Goal: Check status: Check status

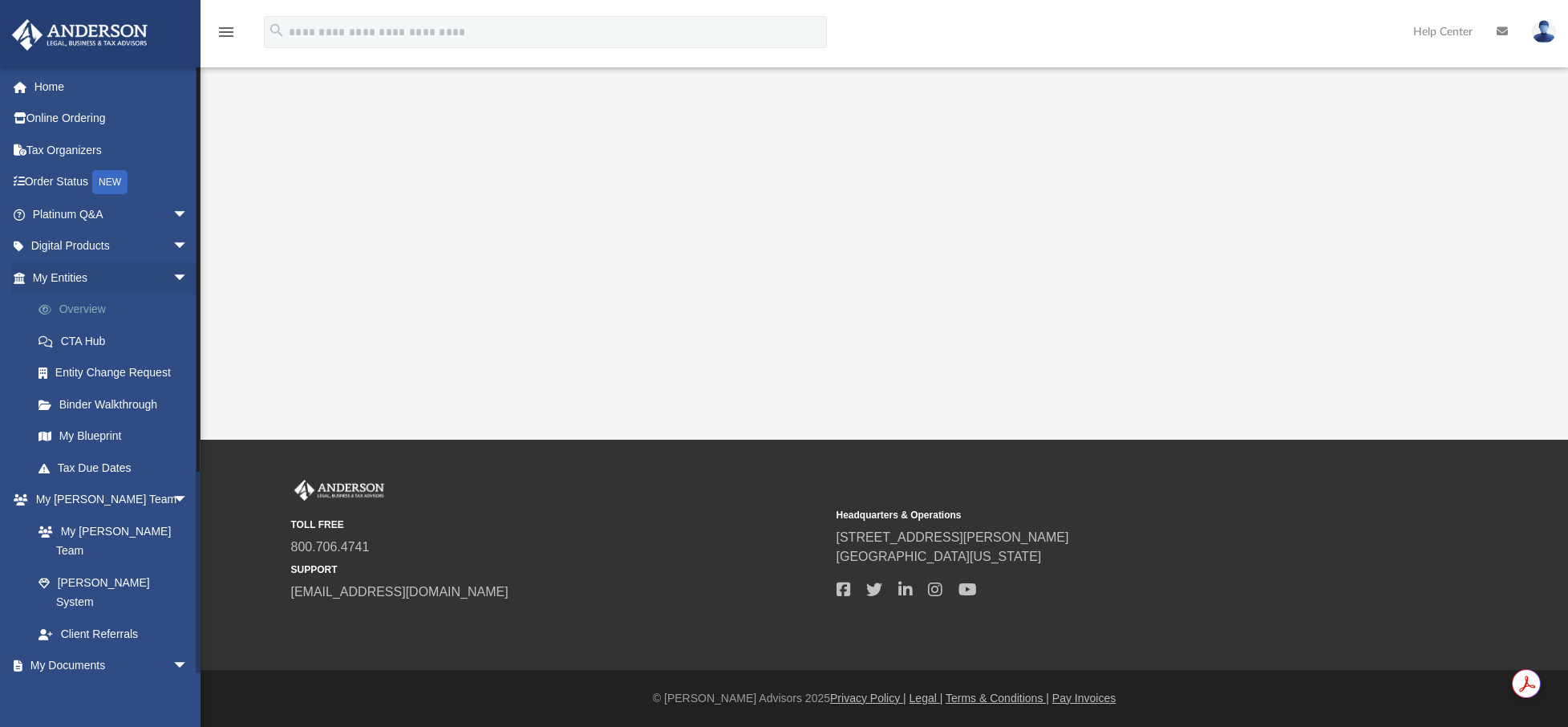
click at [102, 305] on link "Overview" at bounding box center [117, 309] width 190 height 32
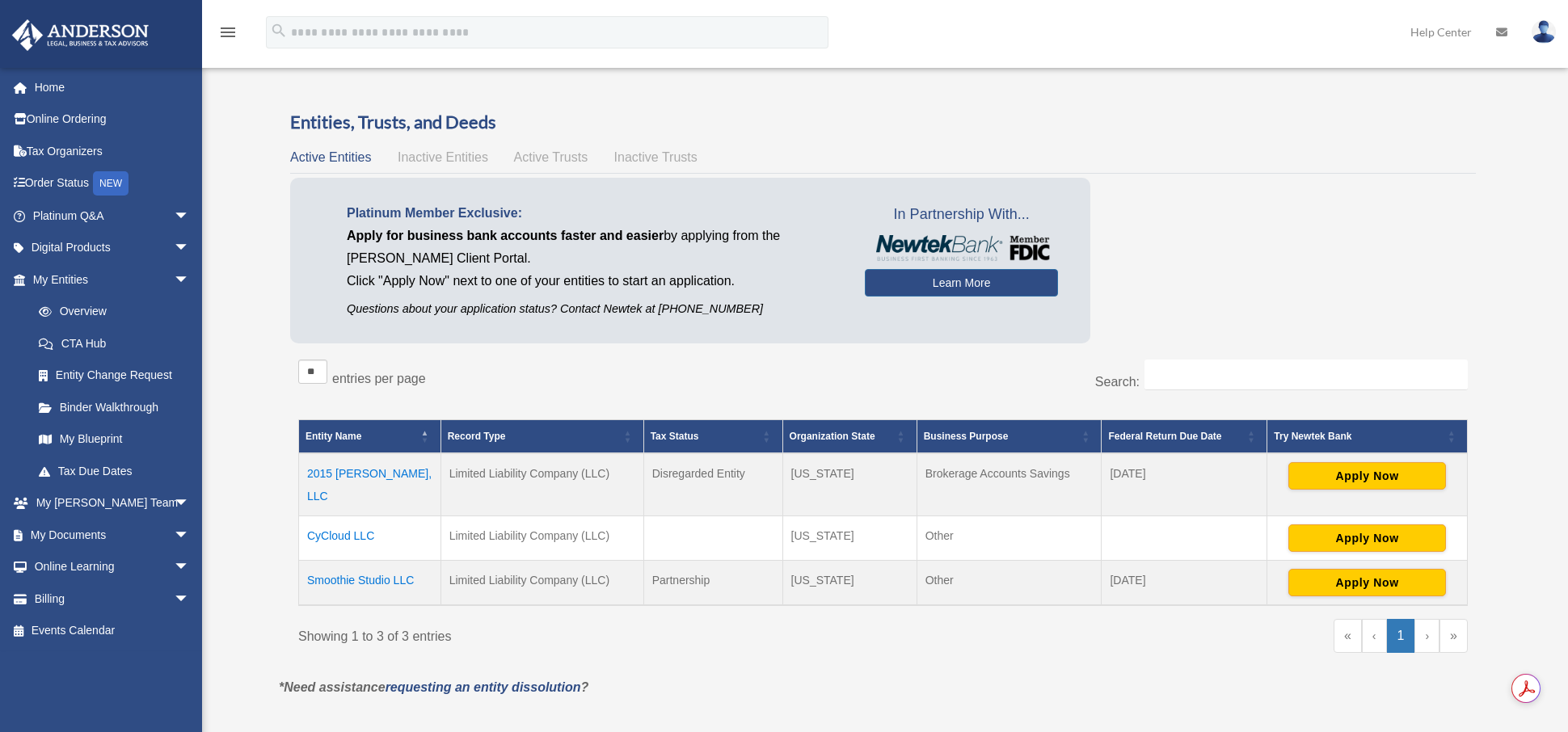
click at [357, 516] on td "CyCloud LLC" at bounding box center [370, 537] width 143 height 44
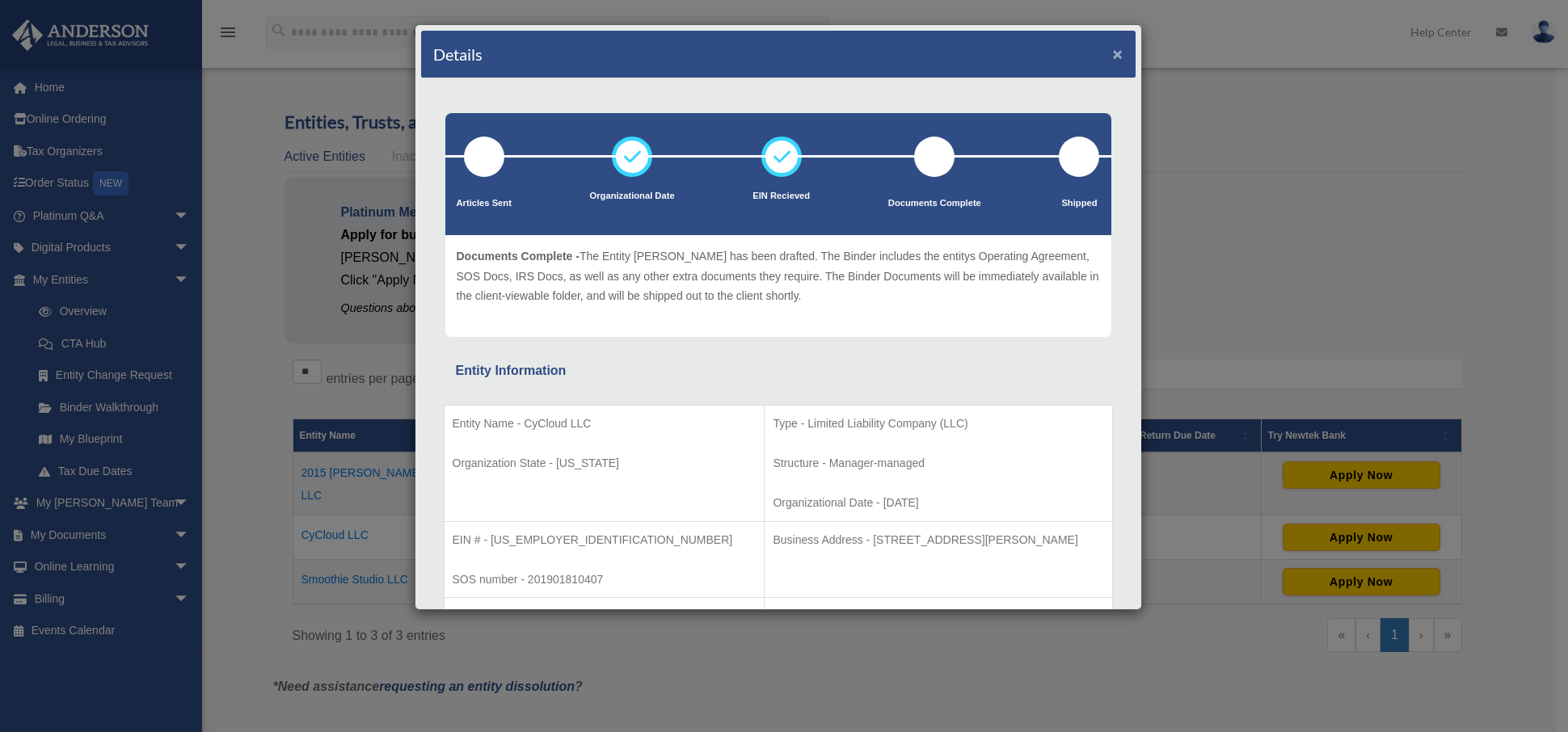
click at [1112, 57] on button "×" at bounding box center [1117, 53] width 10 height 17
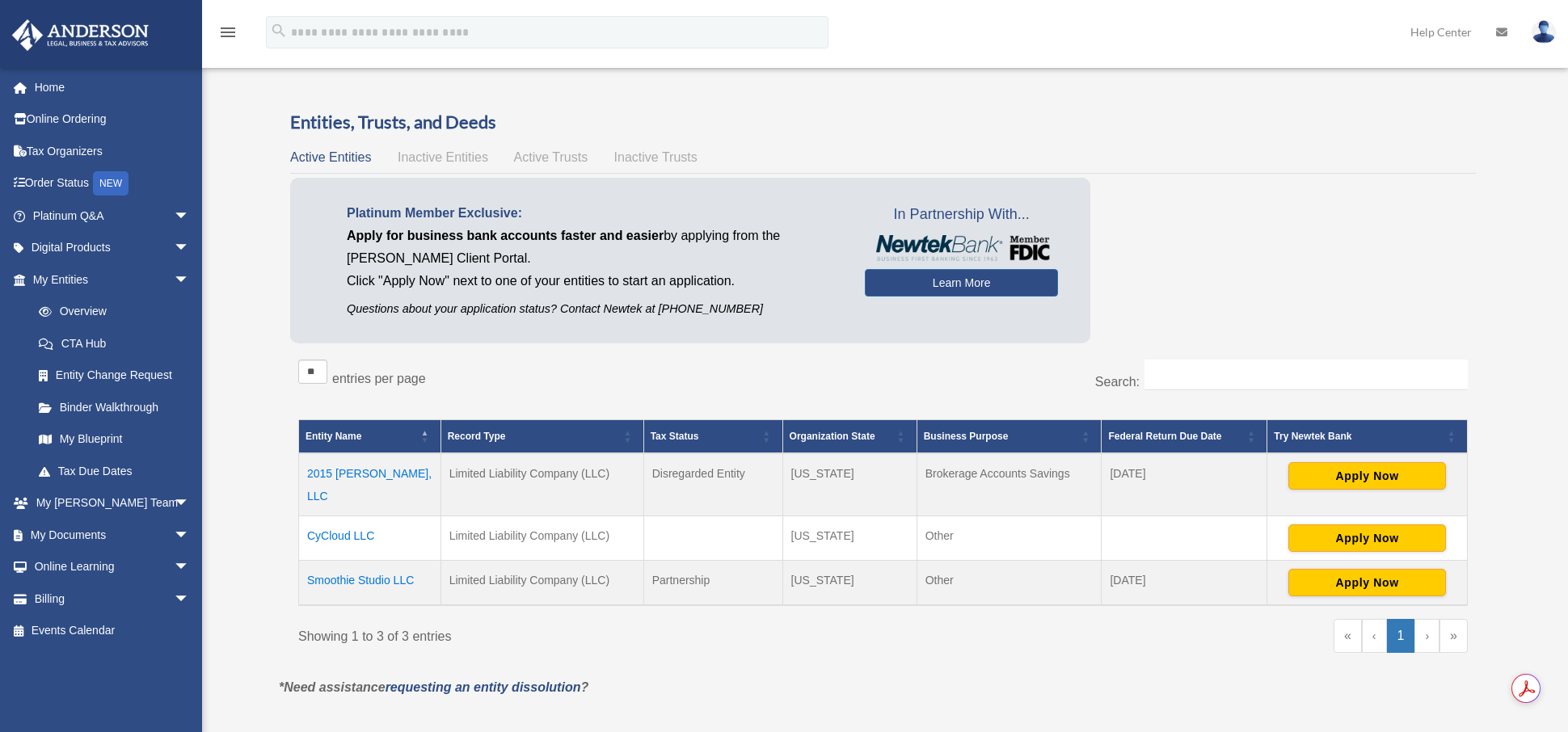
click at [363, 563] on td "Smoothie Studio LLC" at bounding box center [370, 582] width 143 height 45
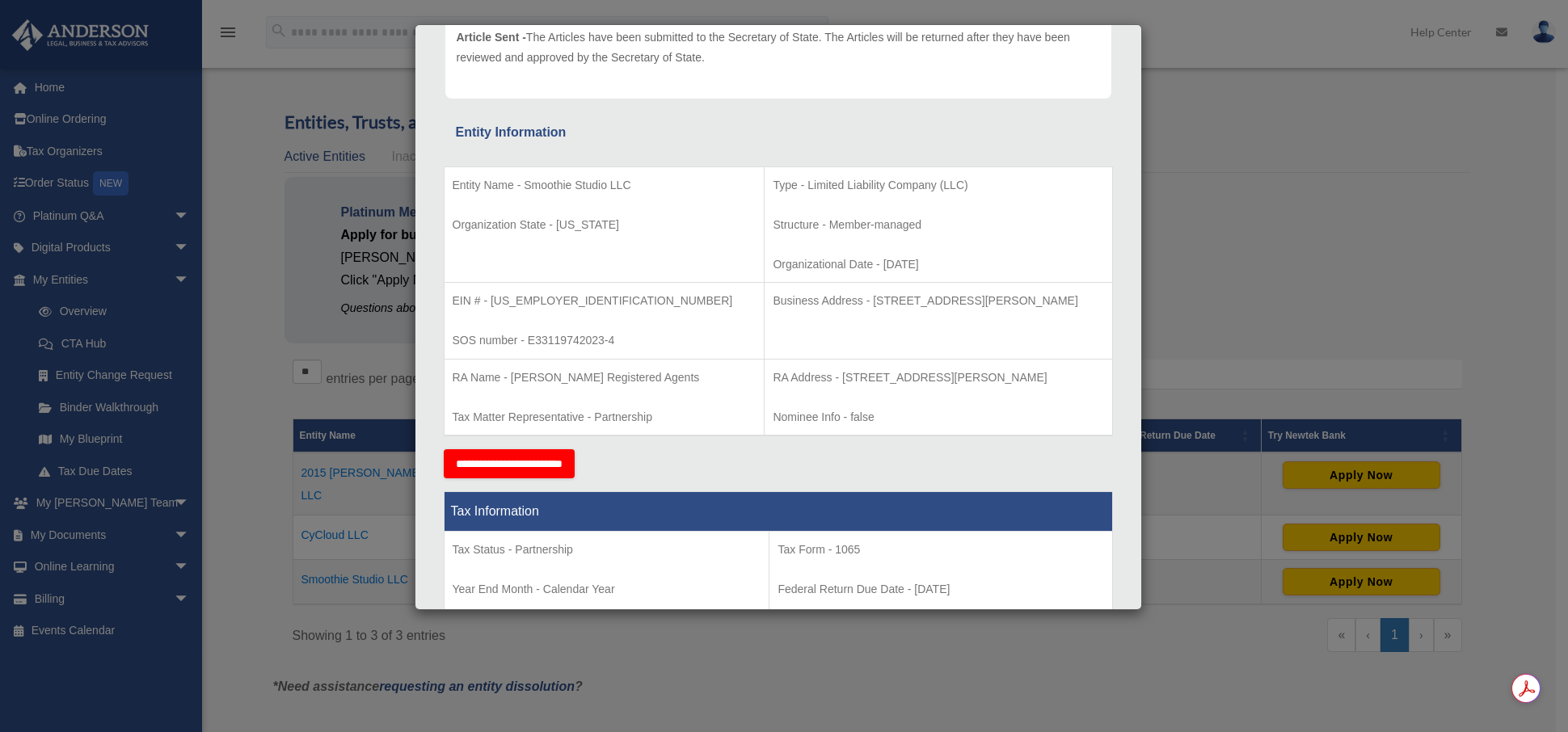
scroll to position [242, 0]
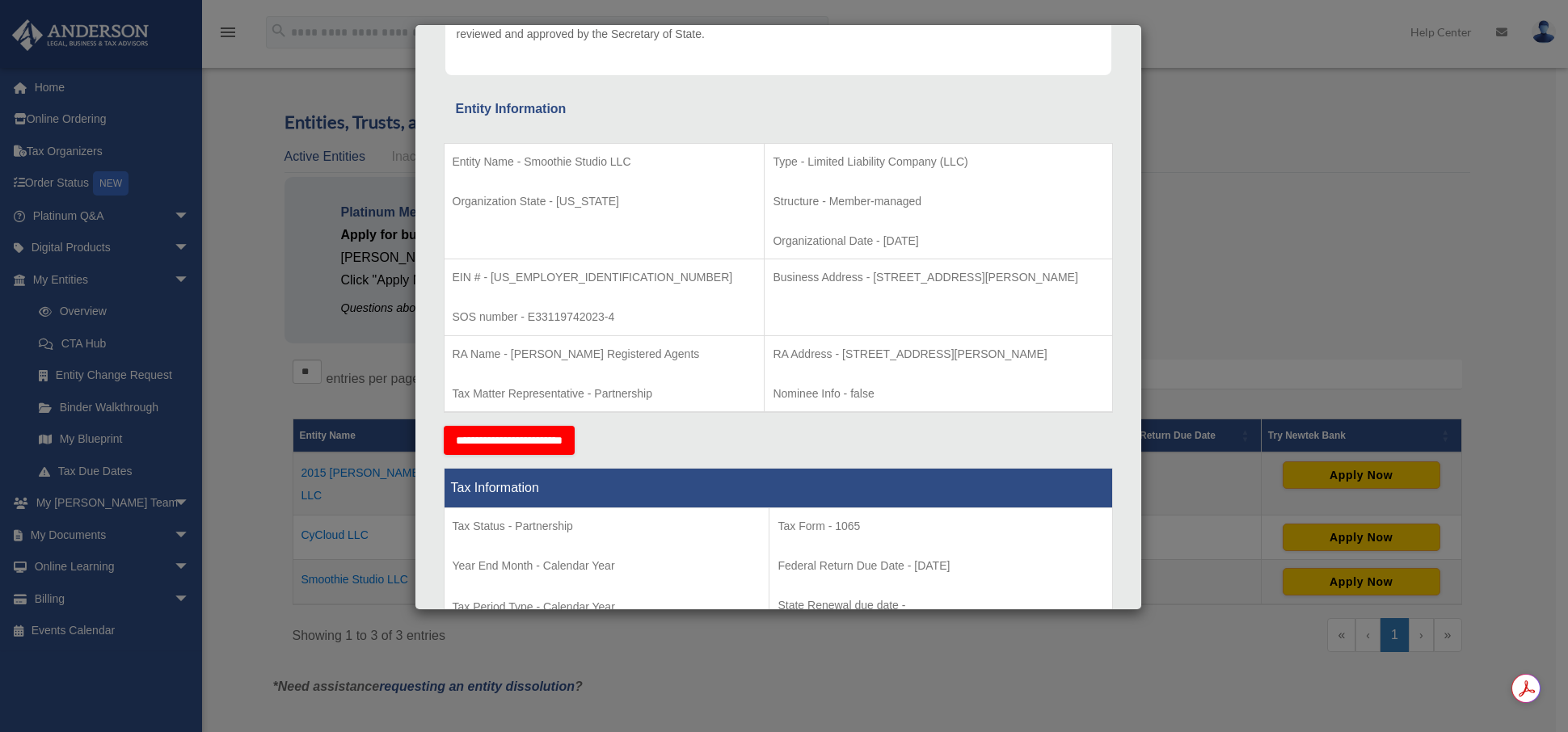
click at [1264, 250] on div "Details × Articles Sent Organizational Date" at bounding box center [784, 366] width 1568 height 732
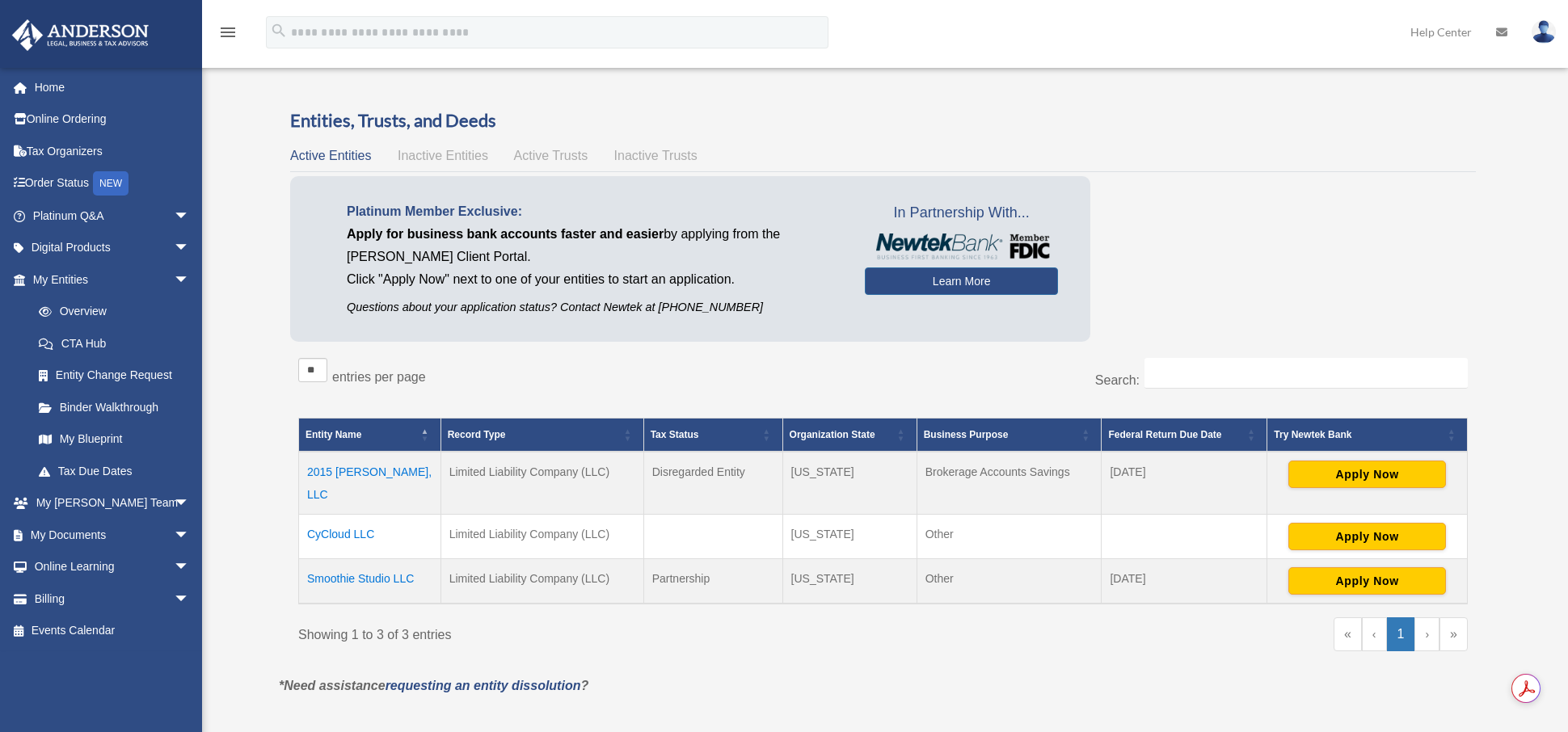
scroll to position [0, 0]
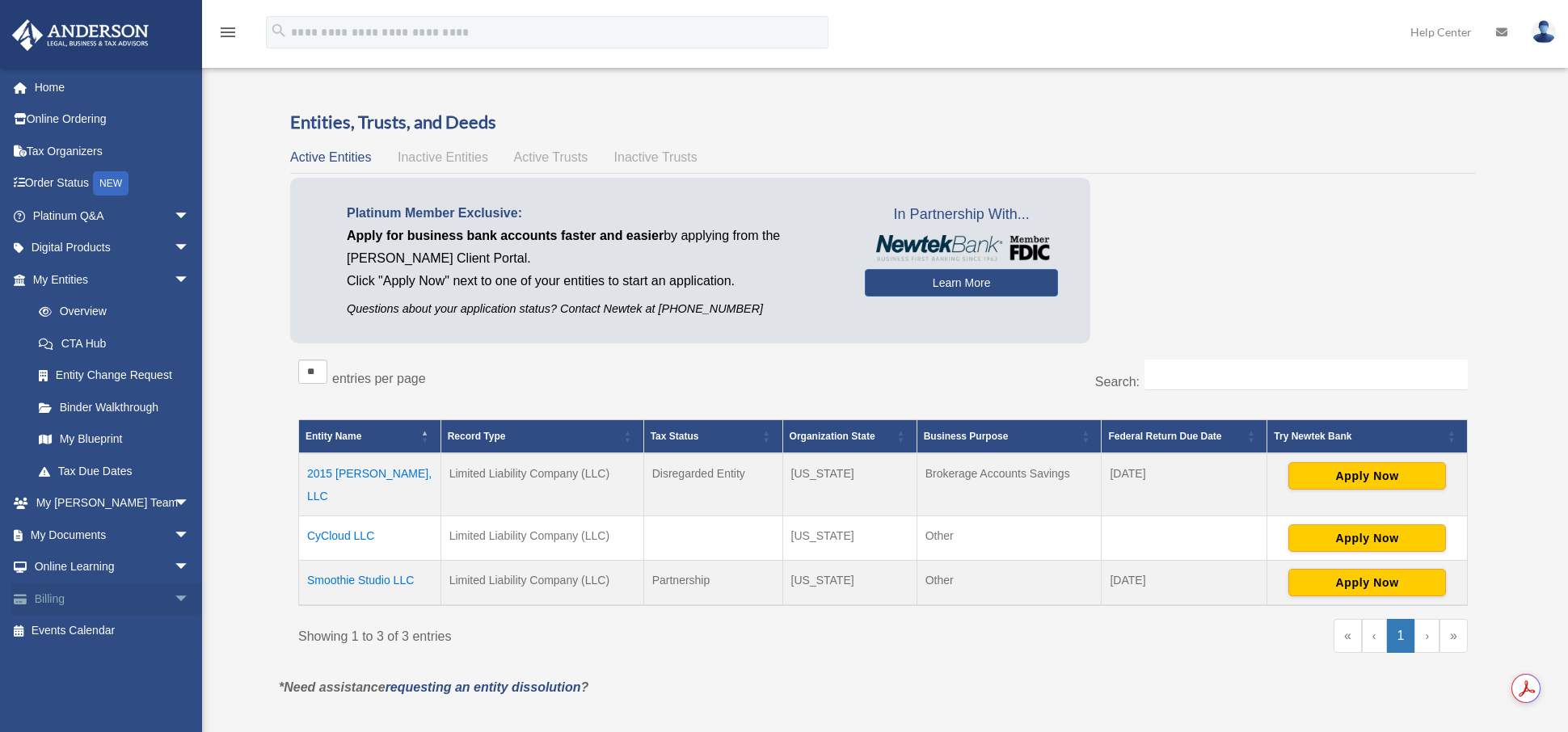
click at [96, 598] on link "Billing arrow_drop_down" at bounding box center [113, 598] width 203 height 32
